Goal: Information Seeking & Learning: Learn about a topic

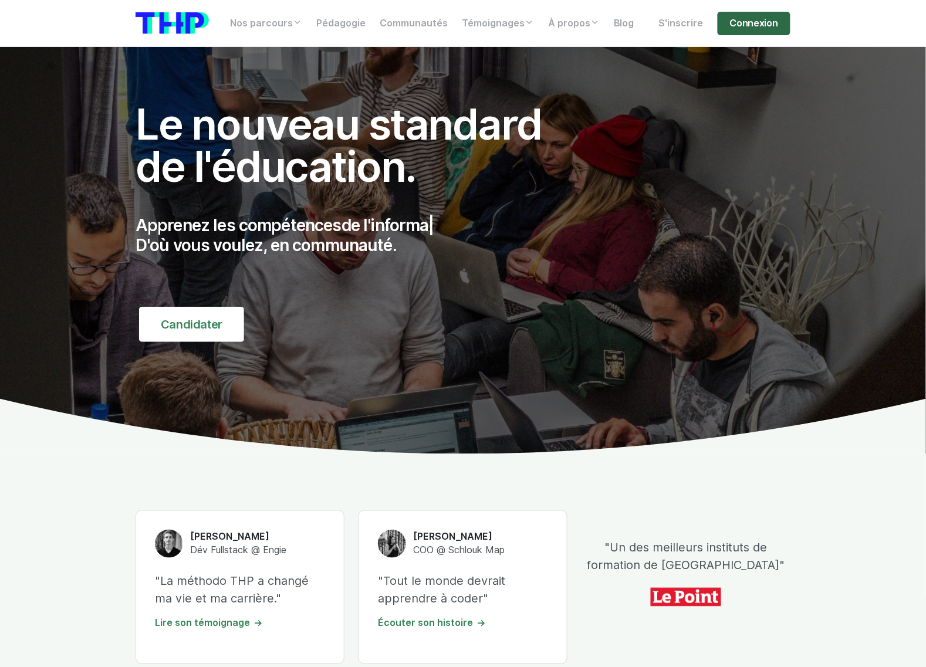
click at [764, 15] on link "Connexion" at bounding box center [753, 23] width 73 height 23
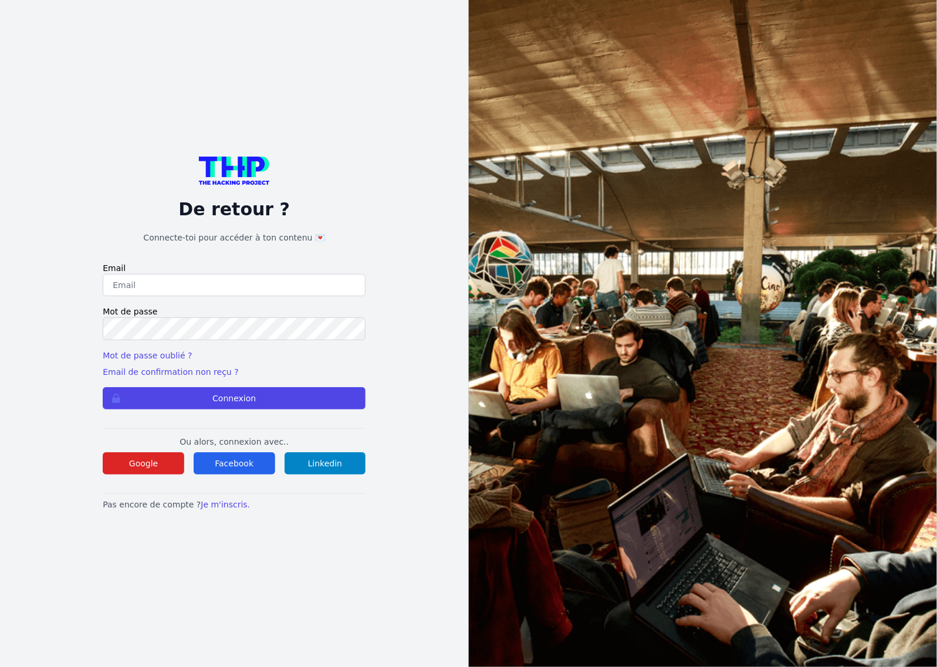
click at [274, 276] on input "email" at bounding box center [234, 285] width 263 height 22
type input "lucas.mrda@outlook.fr"
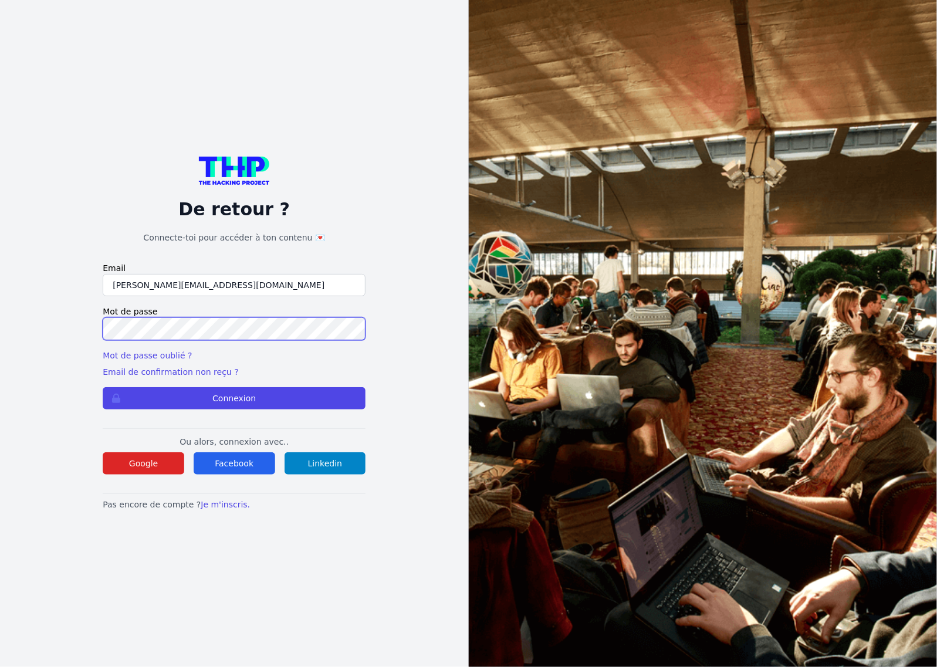
click at [103, 387] on button "Connexion" at bounding box center [234, 398] width 263 height 22
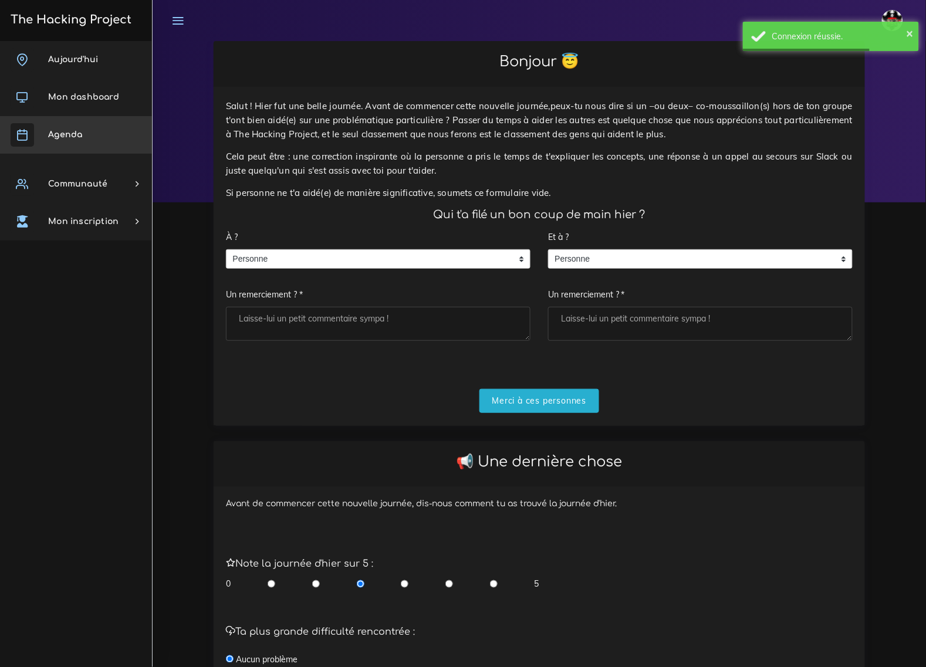
click at [74, 134] on span "Agenda" at bounding box center [65, 134] width 34 height 9
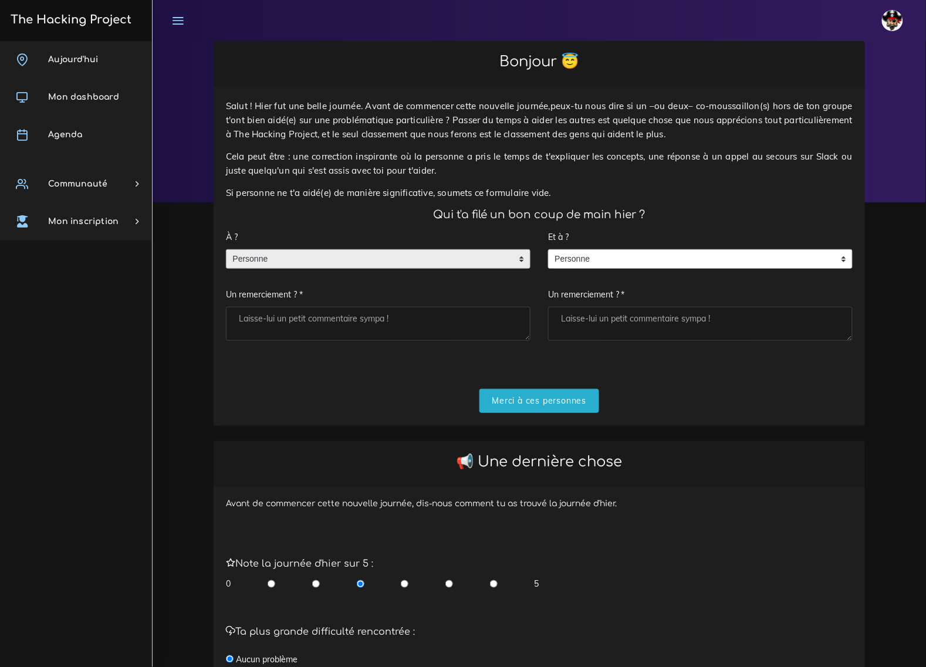
click at [300, 250] on span "Personne" at bounding box center [369, 259] width 286 height 19
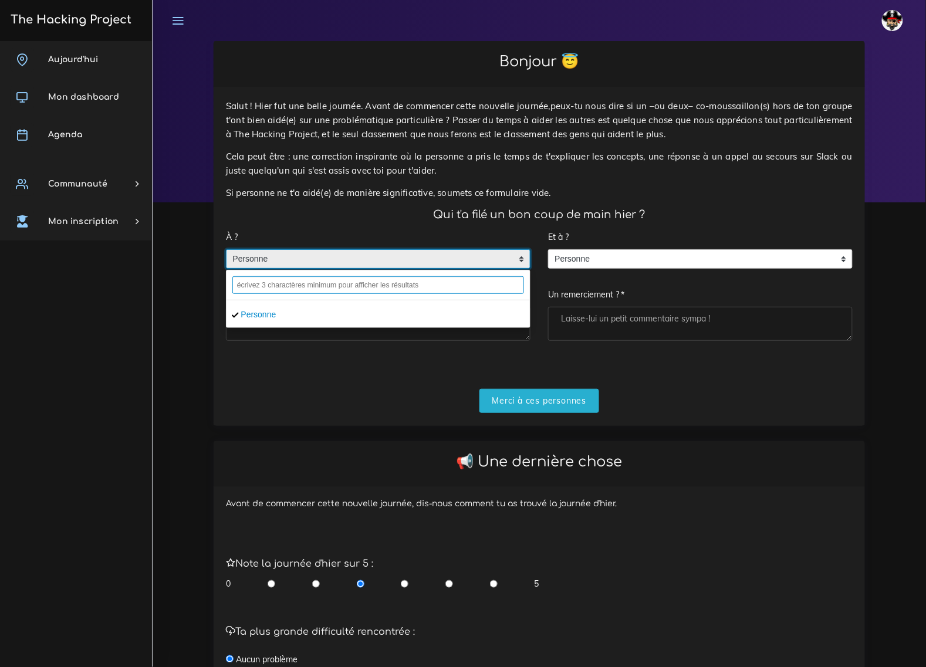
click at [312, 277] on input "text" at bounding box center [378, 285] width 292 height 18
click at [298, 276] on input "text" at bounding box center [378, 285] width 292 height 18
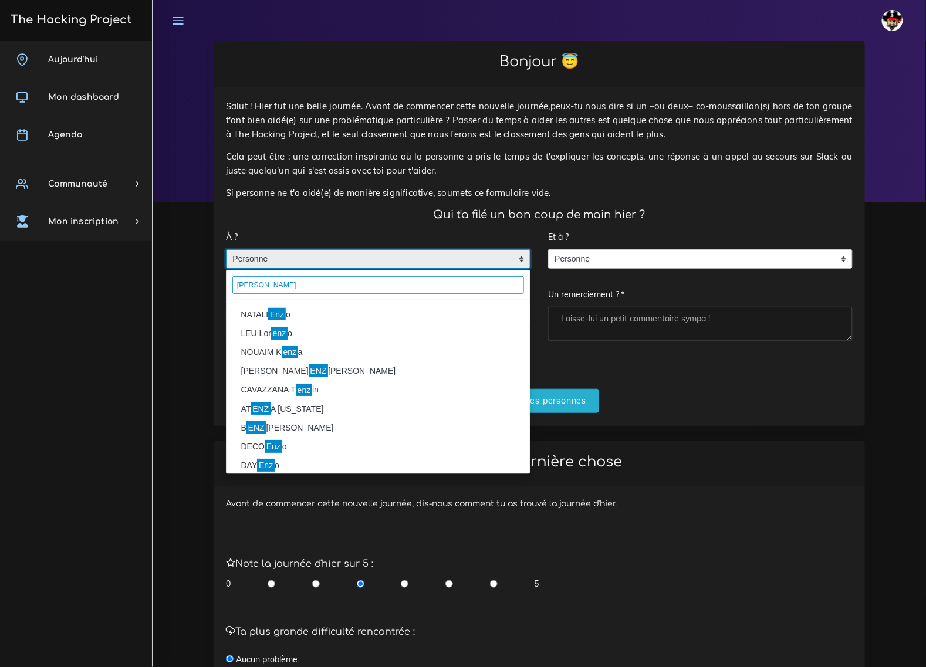
type input "enzo"
click at [289, 305] on li "NATALI Enz o" at bounding box center [377, 314] width 303 height 19
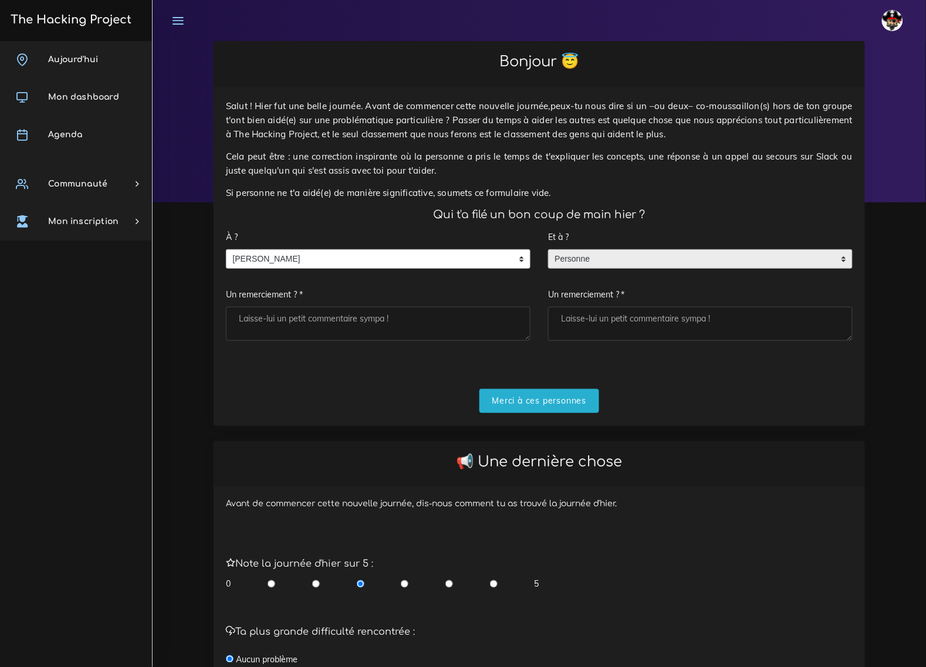
click at [628, 250] on span "Personne" at bounding box center [691, 259] width 286 height 19
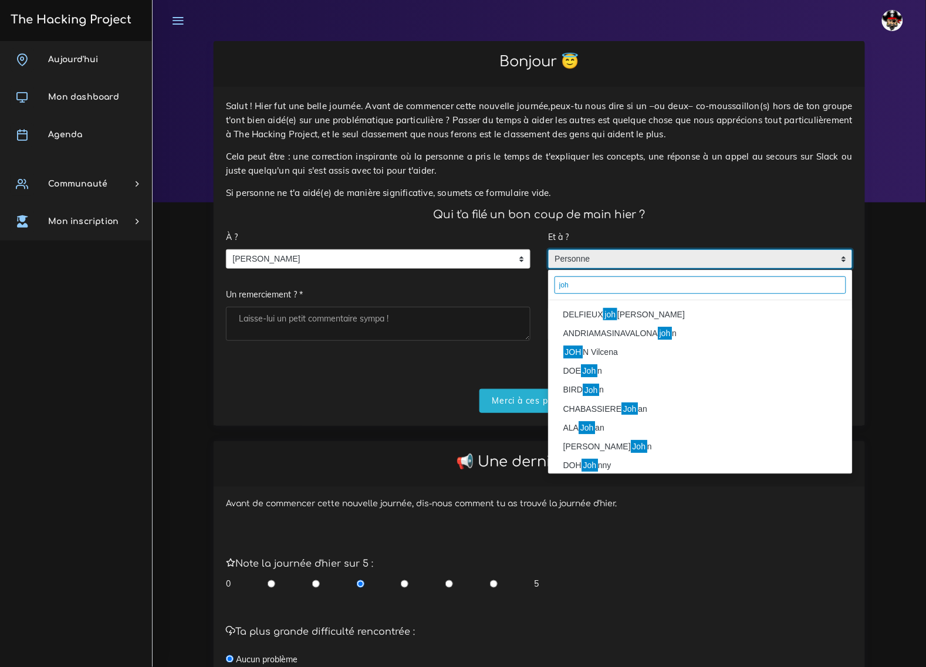
type input "joh"
click at [648, 305] on li "DELFIEUX joh anna" at bounding box center [699, 314] width 303 height 19
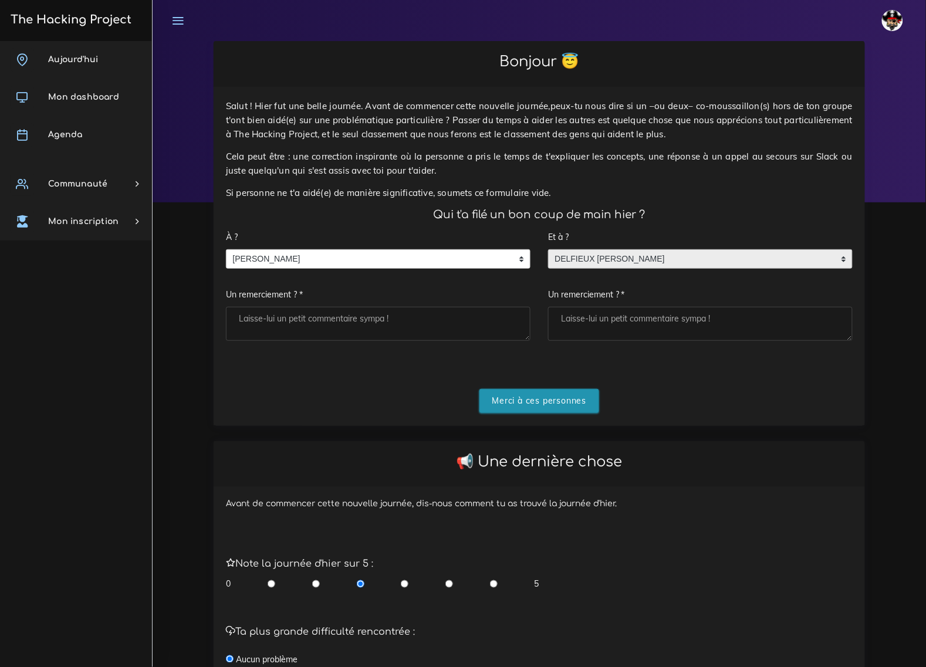
click at [520, 389] on input "Merci à ces personnes" at bounding box center [539, 401] width 120 height 24
click at [368, 307] on textarea "Un remerciement ? *" at bounding box center [378, 324] width 304 height 34
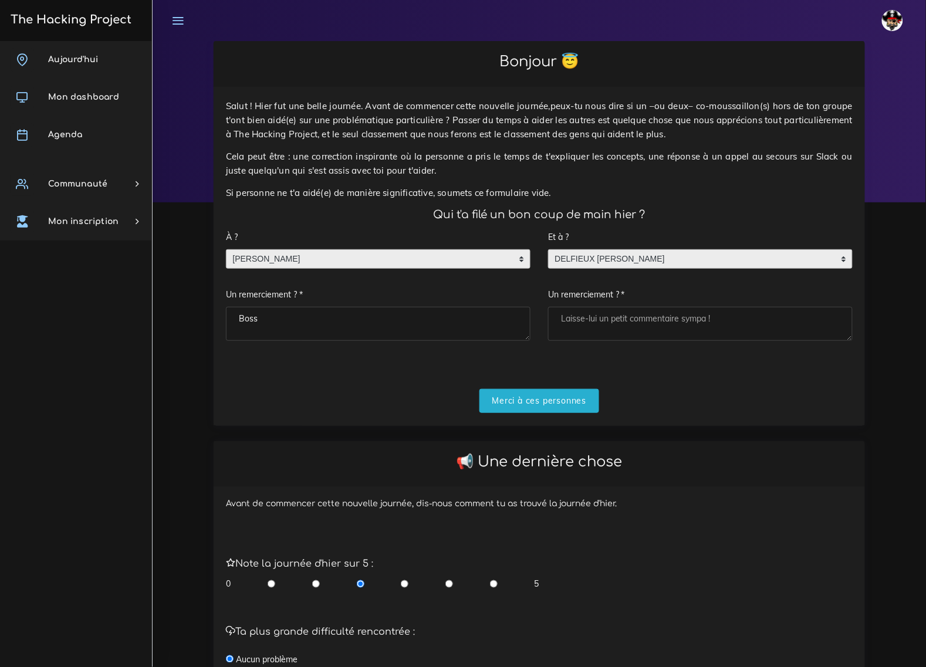
type textarea "Boss"
click at [345, 253] on span "NATALI Enzo" at bounding box center [369, 259] width 286 height 19
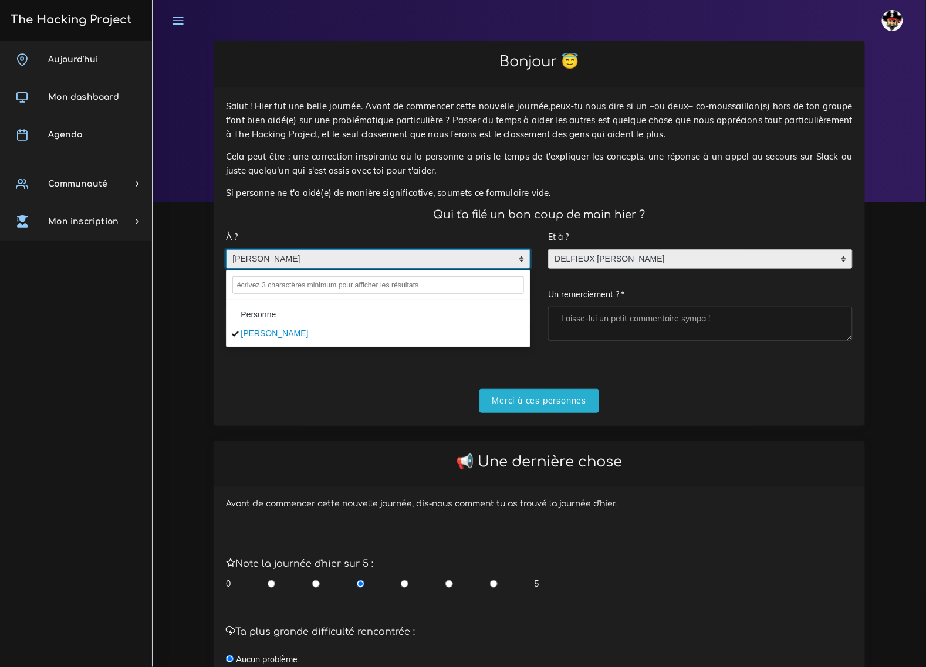
click at [270, 305] on li "Personne" at bounding box center [377, 314] width 303 height 19
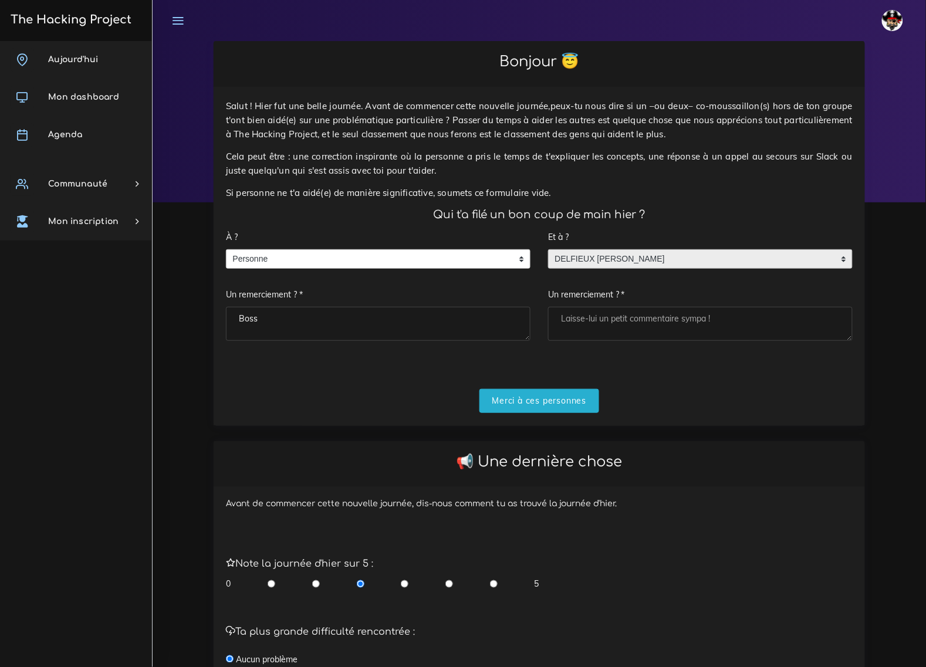
click at [588, 250] on span "DELFIEUX johanna" at bounding box center [691, 259] width 286 height 19
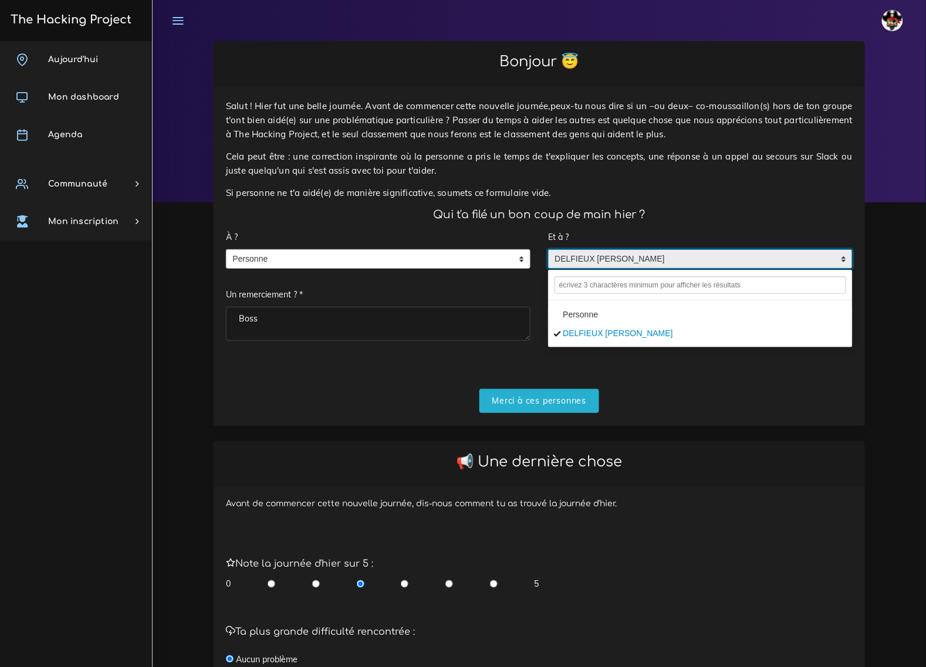
click at [585, 305] on li "Personne" at bounding box center [699, 314] width 303 height 19
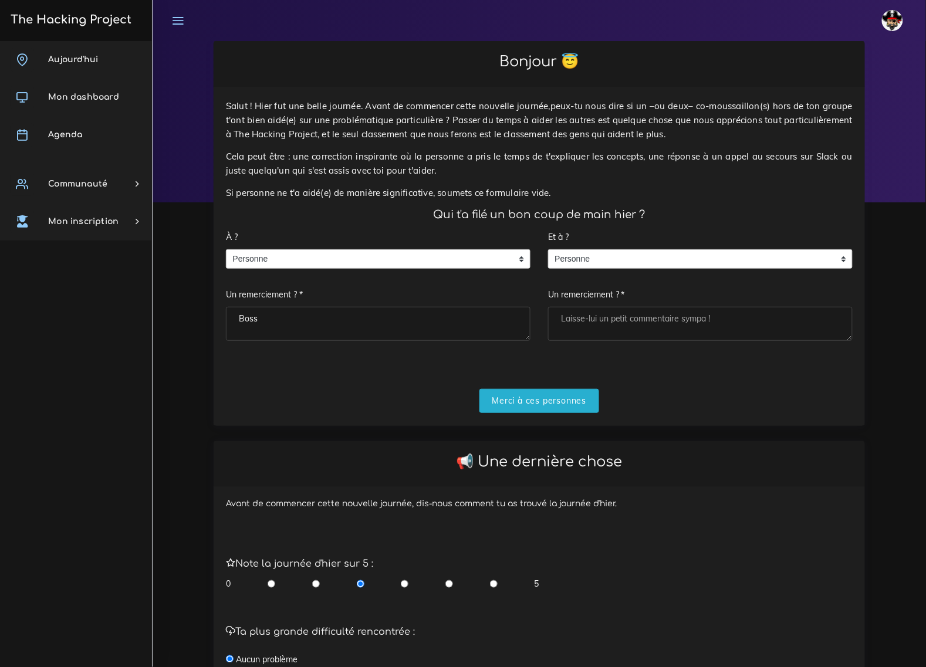
drag, startPoint x: 329, startPoint y: 321, endPoint x: 147, endPoint y: 311, distance: 182.7
click at [171, 309] on div "Bonjour 😇 Salut ! Hier fut une belle journée. Avant de commencer cette nouvelle…" at bounding box center [538, 484] width 773 height 886
click at [564, 394] on input "Merci à ces personnes" at bounding box center [539, 401] width 120 height 24
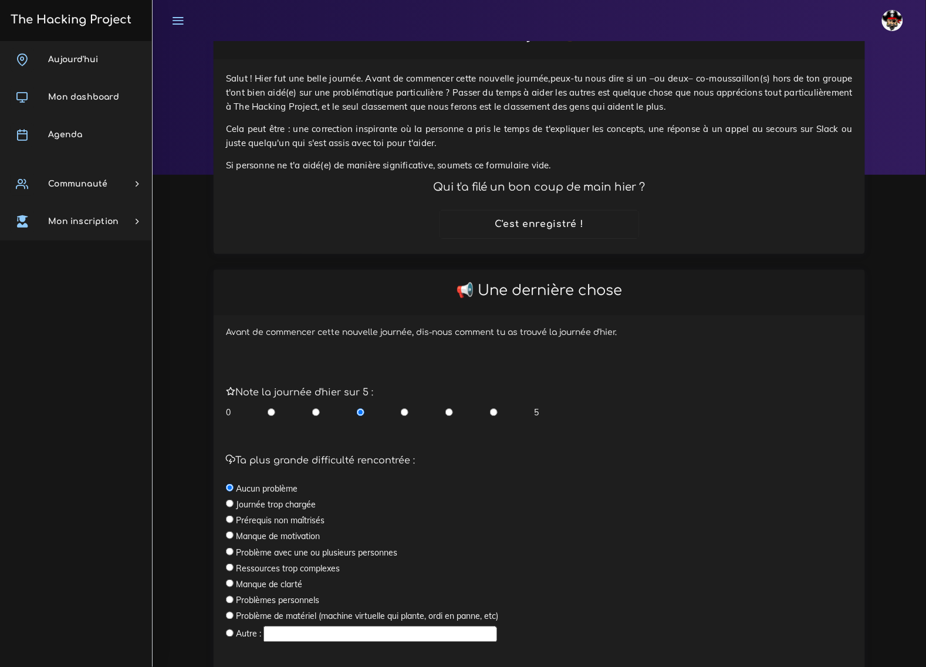
scroll to position [103, 0]
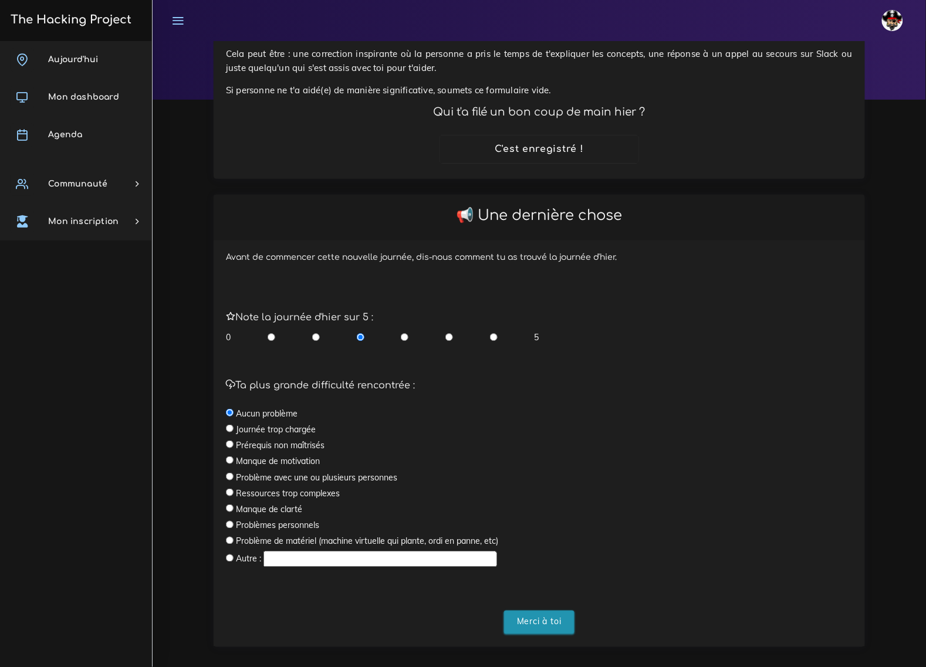
click at [537, 611] on input "Merci à toi" at bounding box center [539, 623] width 70 height 24
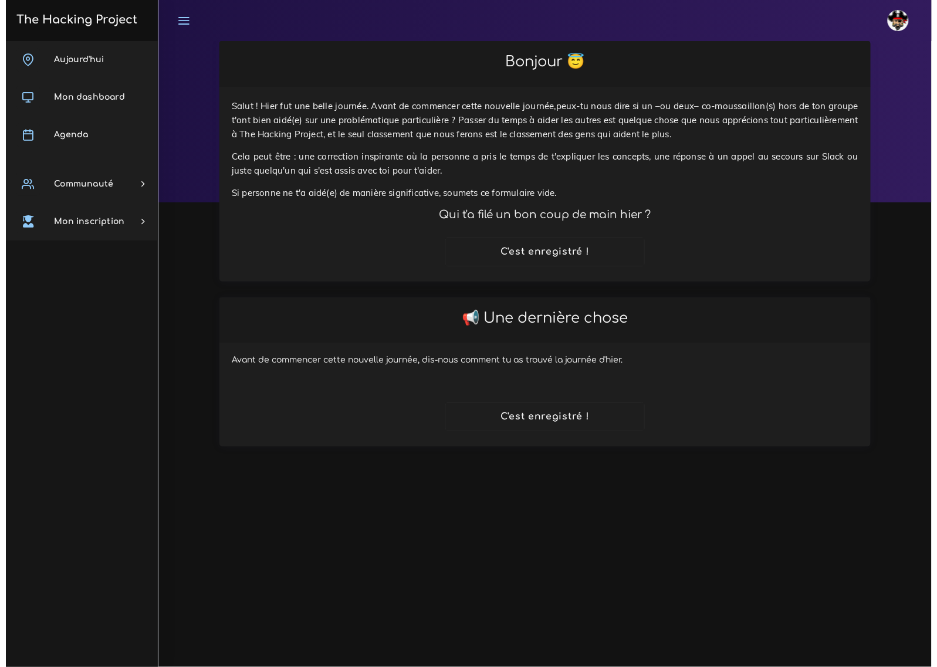
scroll to position [0, 0]
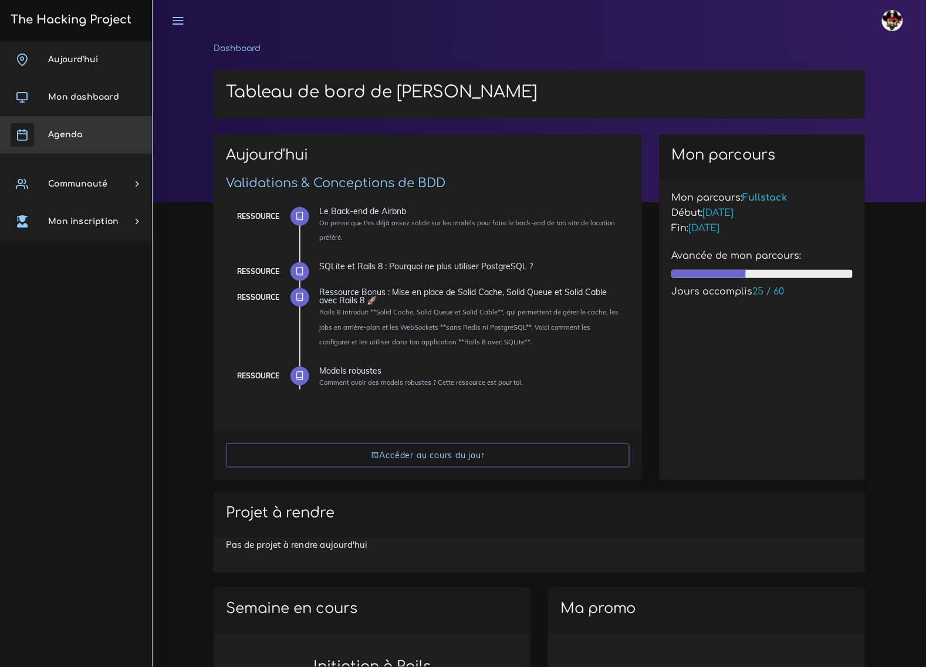
click at [69, 121] on link "Agenda" at bounding box center [76, 135] width 152 height 38
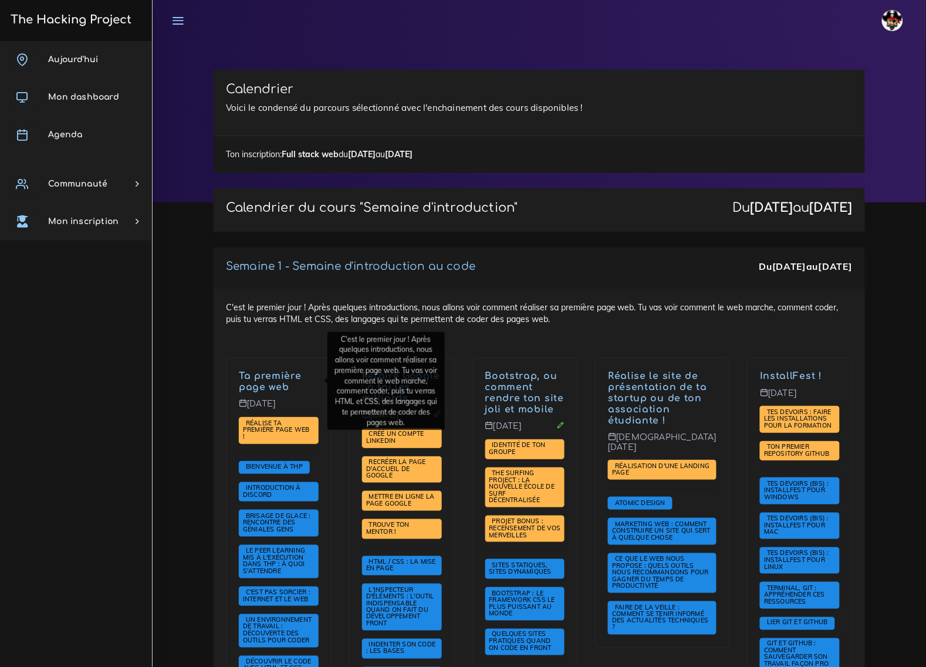
click at [478, 341] on div "C'est le premier jour ! Après quelques introductions, nous allons voir comment …" at bounding box center [538, 556] width 651 height 535
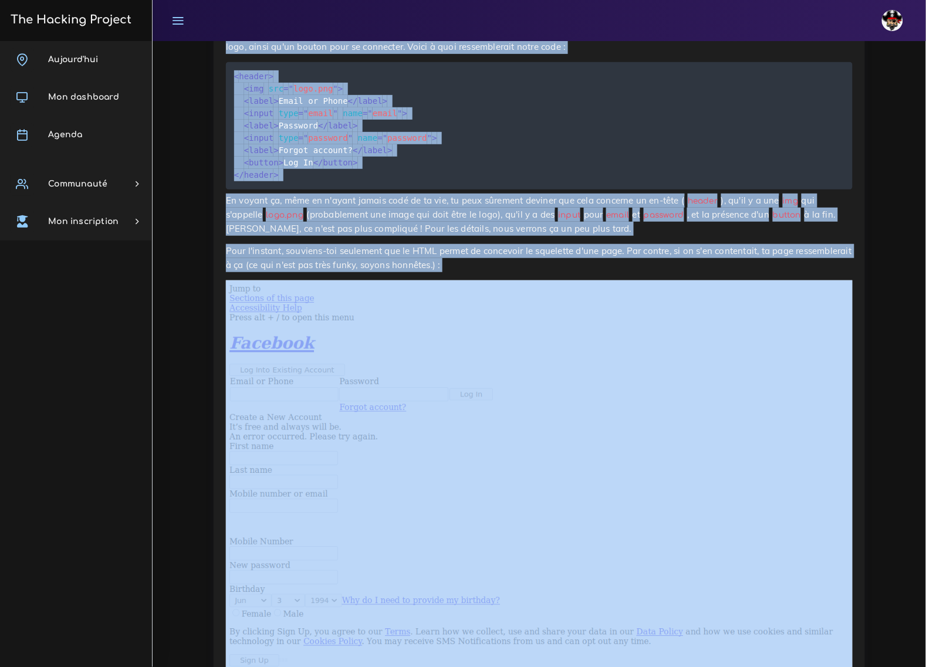
scroll to position [8778, 0]
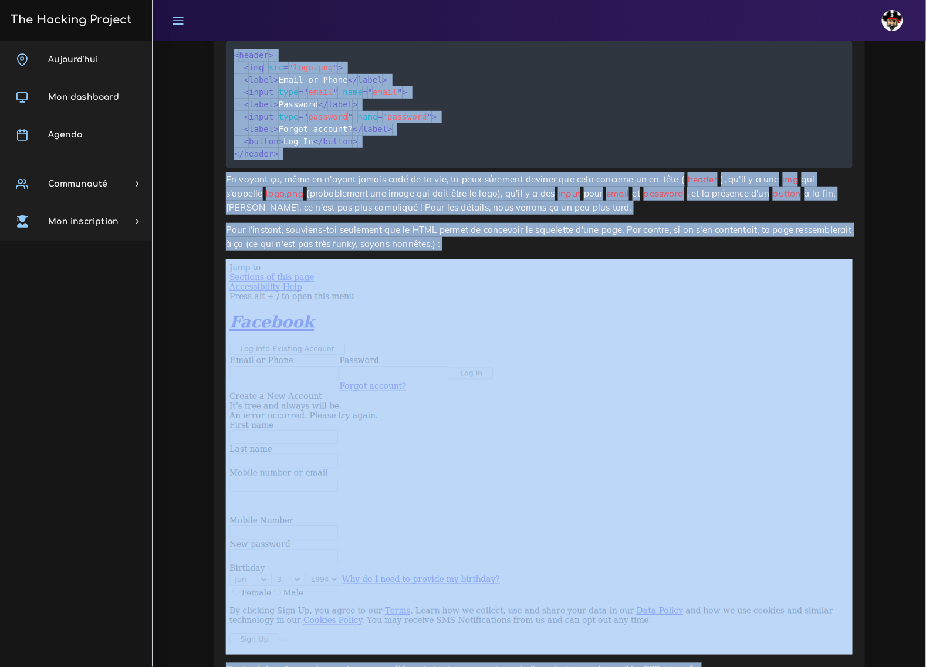
drag, startPoint x: 227, startPoint y: 221, endPoint x: 669, endPoint y: 620, distance: 595.5
copy div "Réalise ta première page web ! Dans ce projet, nous te demanderons de coder ta …"
drag, startPoint x: 175, startPoint y: 251, endPoint x: 151, endPoint y: 230, distance: 31.6
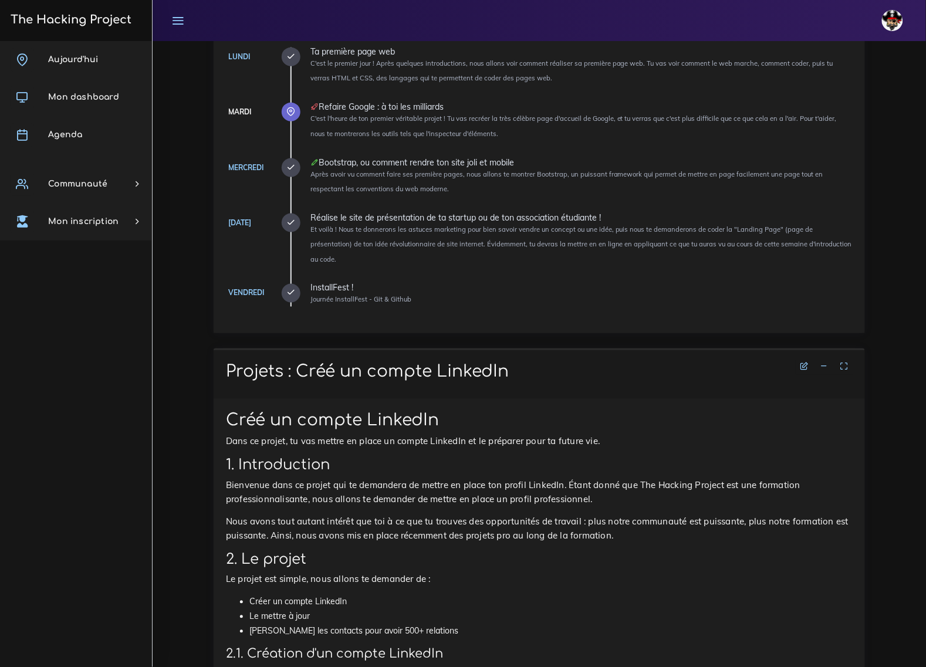
scroll to position [293, 0]
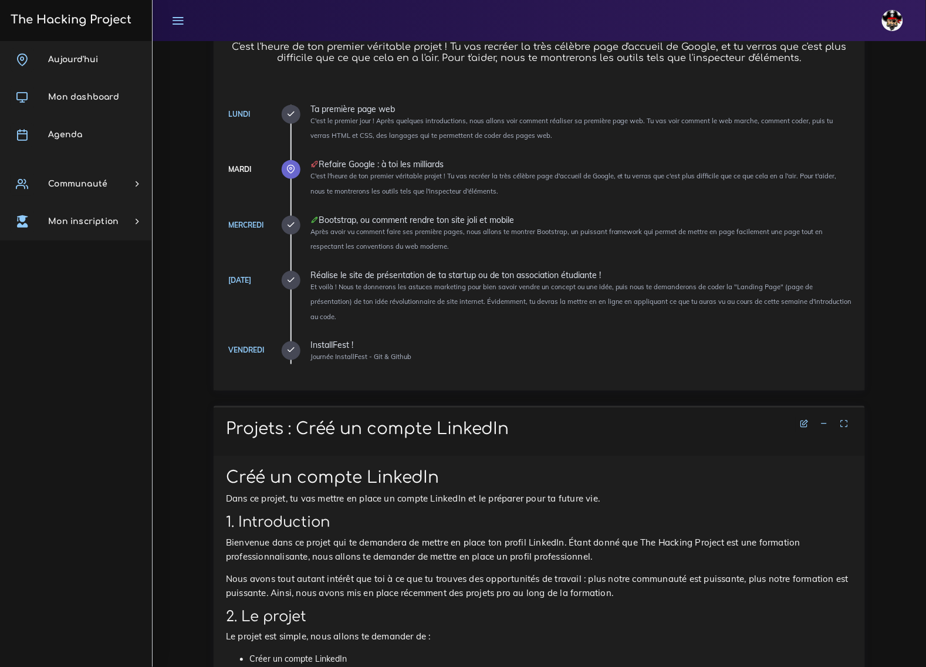
drag, startPoint x: 215, startPoint y: 374, endPoint x: 232, endPoint y: 415, distance: 45.2
click at [215, 375] on div "Semaine d'introduction au code Refaire Google : à toi les milliards C'est l'heu…" at bounding box center [538, 177] width 651 height 427
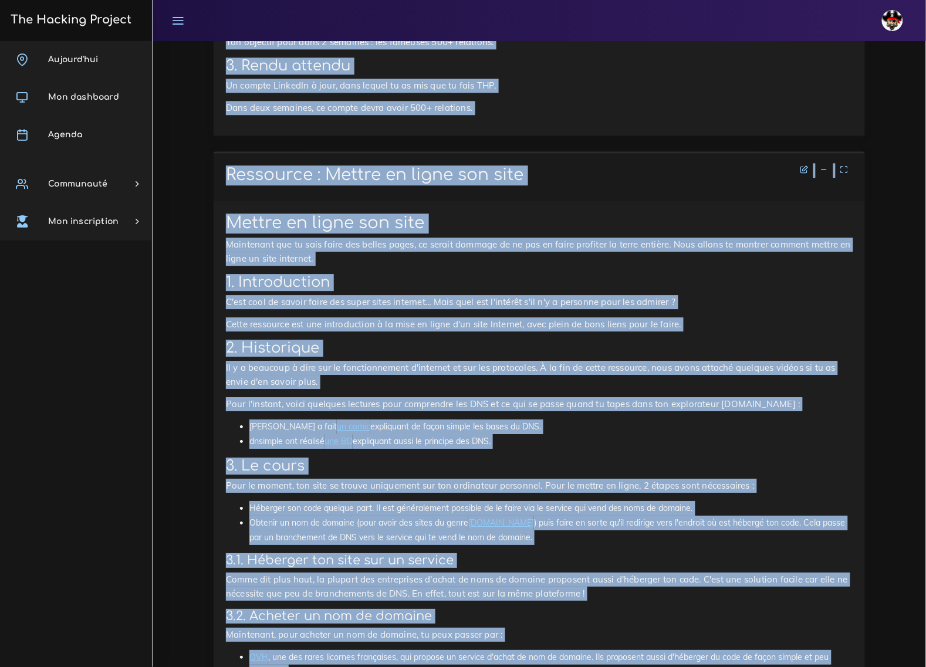
scroll to position [8230, 0]
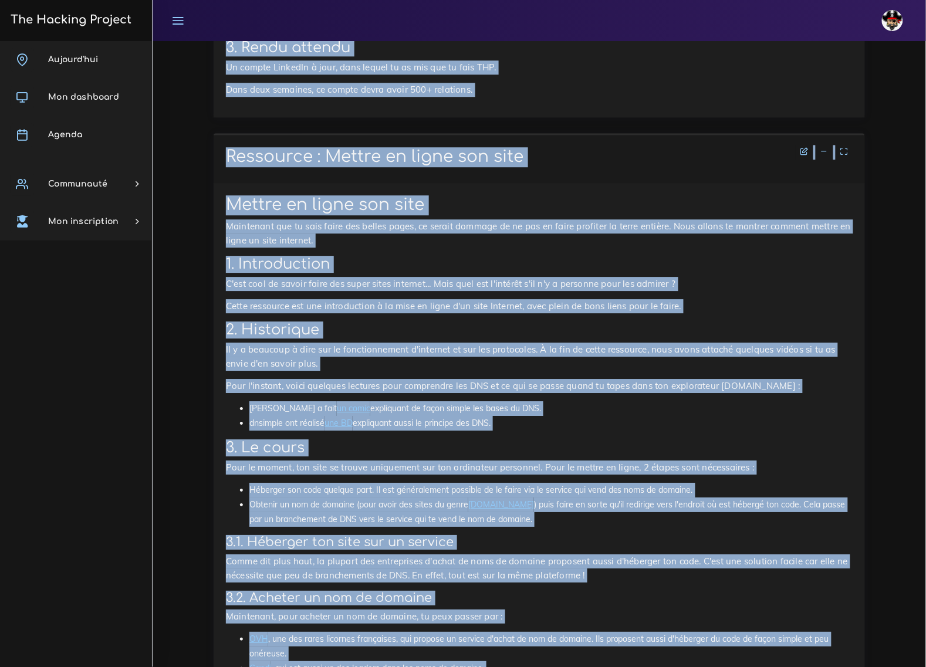
drag, startPoint x: 226, startPoint y: 415, endPoint x: 852, endPoint y: 629, distance: 660.7
copy div "Loremip : Dolo si ametco AdipisCi Elit se doeius TemporIn Utla et dolore, ma al…"
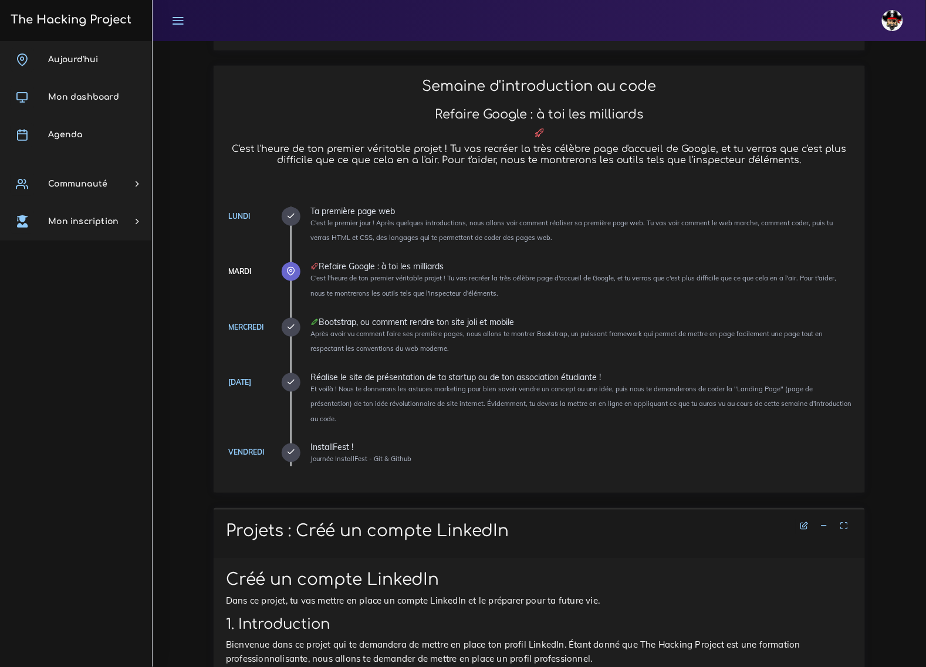
scroll to position [147, 0]
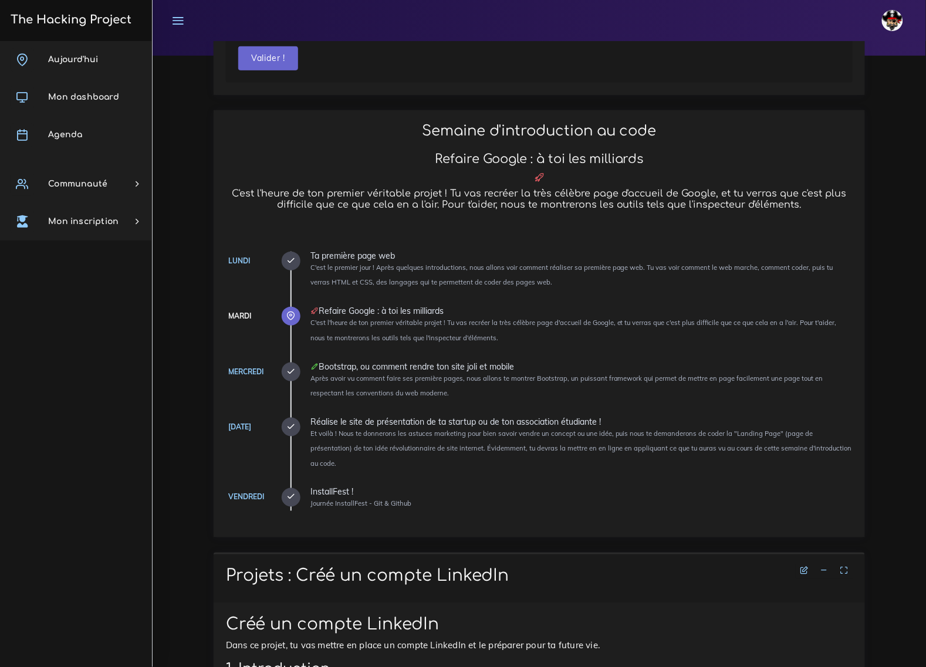
drag, startPoint x: 320, startPoint y: 308, endPoint x: 484, endPoint y: 310, distance: 164.2
click at [484, 309] on div "Refaire Google : à toi les milliards" at bounding box center [581, 311] width 542 height 8
copy div "Refaire Google : à toi les milliards"
